Goal: Information Seeking & Learning: Check status

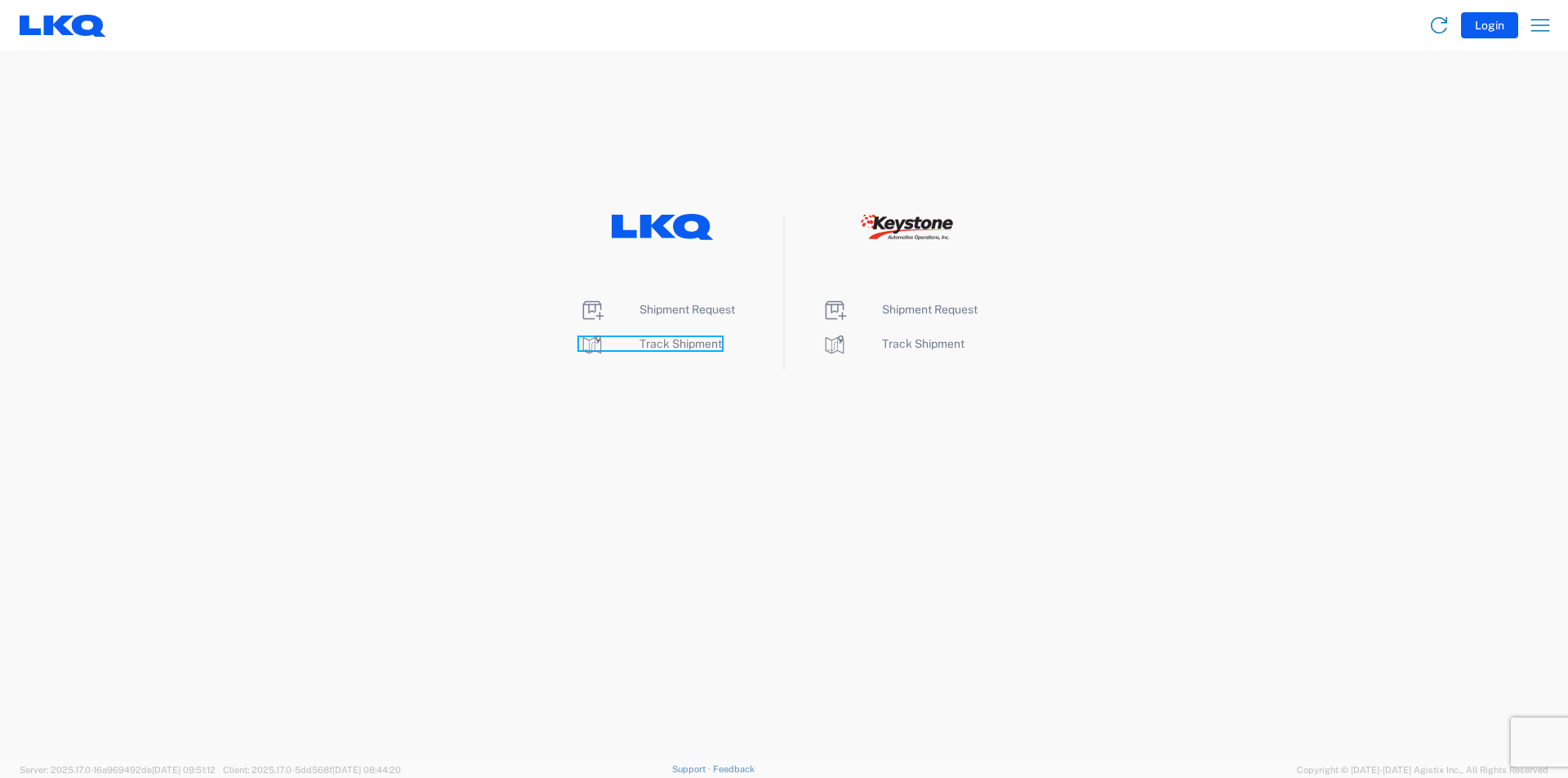
click at [700, 340] on span "Track Shipment" at bounding box center [681, 344] width 83 height 13
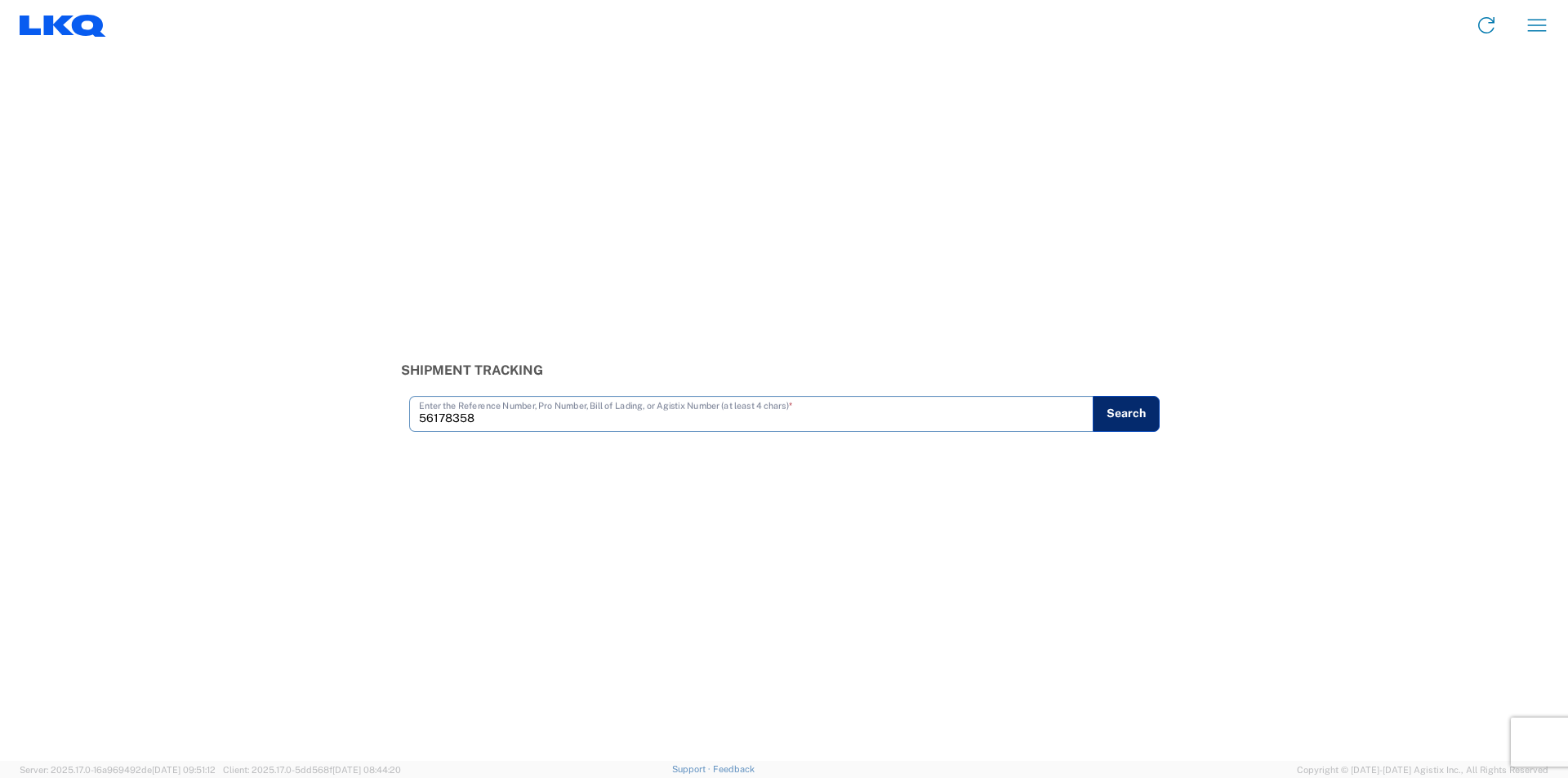
type input "56178358"
click at [1141, 411] on button "Search" at bounding box center [1126, 414] width 67 height 36
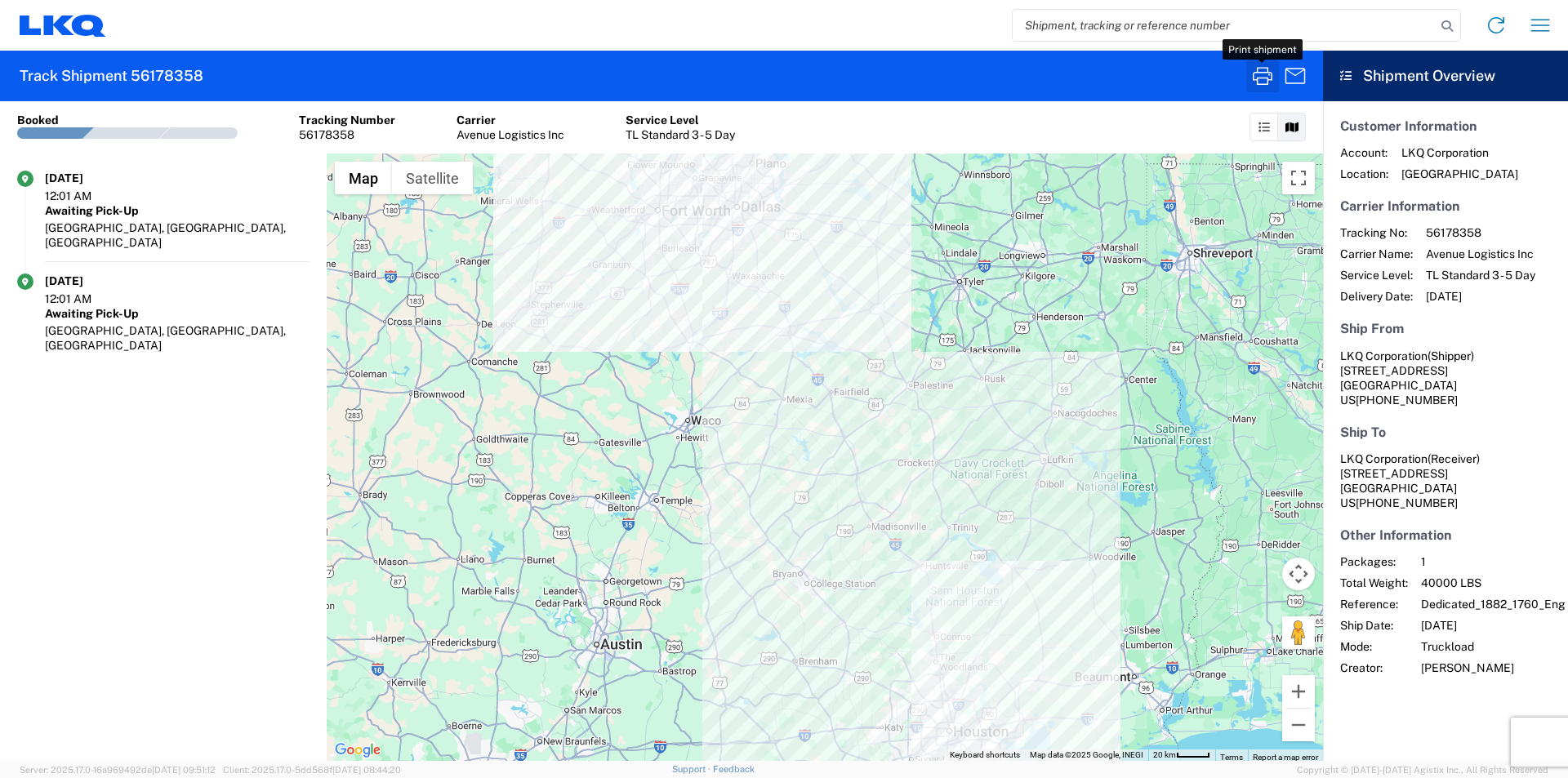
click at [1261, 69] on icon "button" at bounding box center [1263, 76] width 26 height 26
